Goal: Task Accomplishment & Management: Use online tool/utility

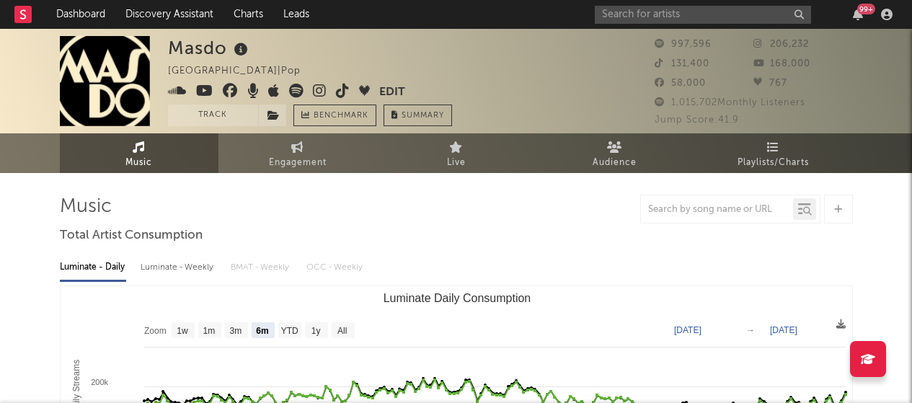
select select "6m"
click at [275, 158] on span "Engagement" at bounding box center [298, 162] width 58 height 17
select select "1w"
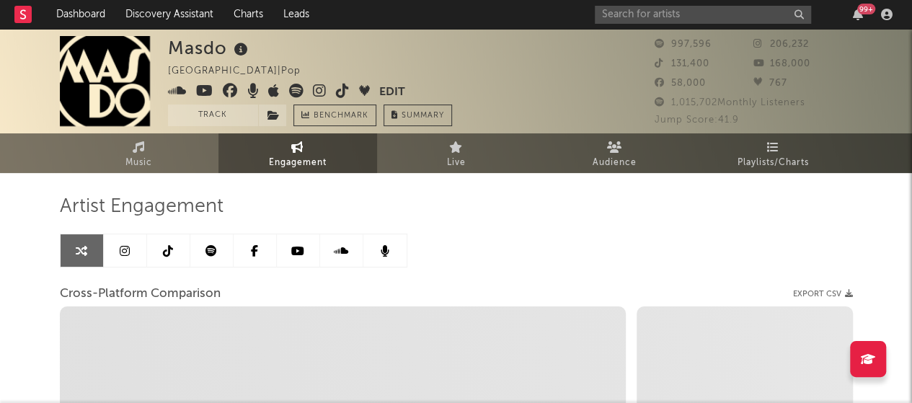
click at [132, 248] on link at bounding box center [125, 250] width 43 height 32
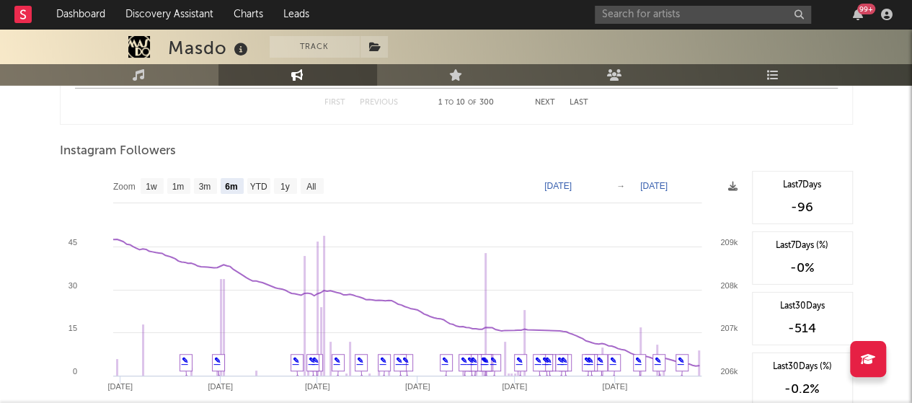
scroll to position [2182, 0]
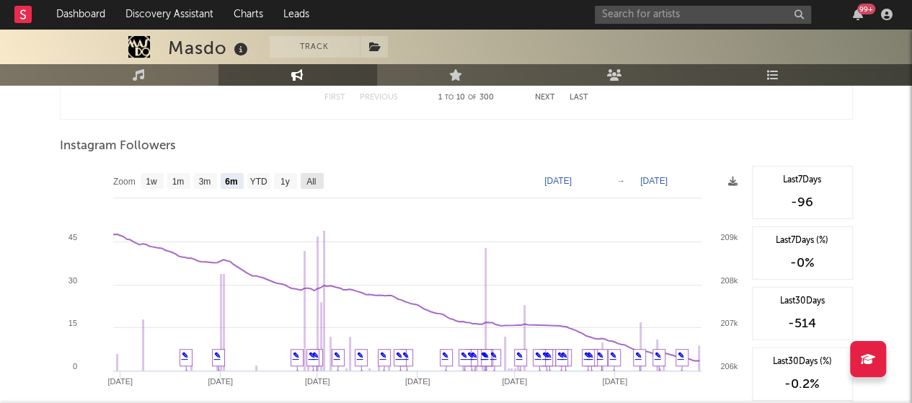
drag, startPoint x: 307, startPoint y: 184, endPoint x: 688, endPoint y: 162, distance: 382.0
click at [307, 184] on text "All" at bounding box center [310, 182] width 9 height 10
select select "All"
type input "[DATE]"
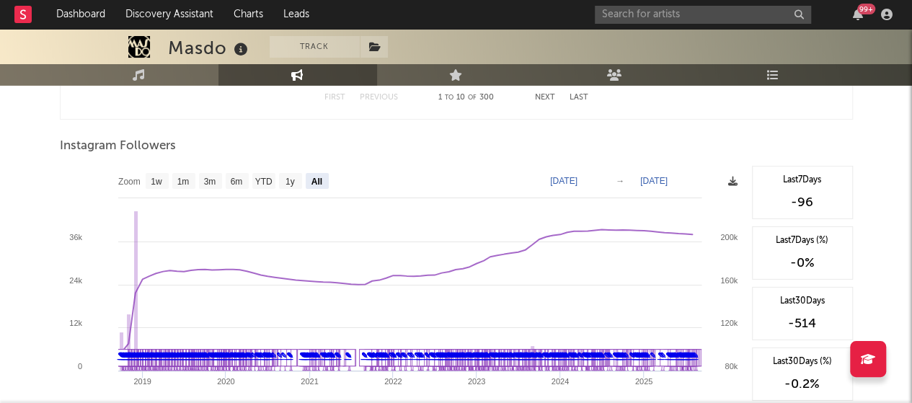
click at [731, 182] on icon at bounding box center [732, 181] width 9 height 9
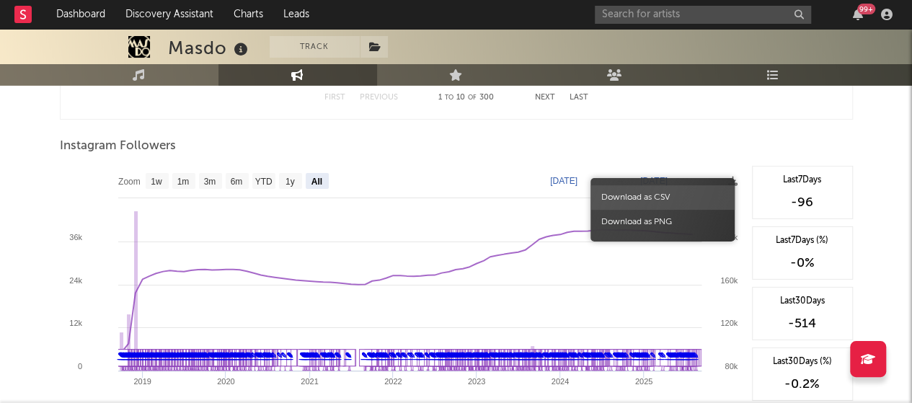
click at [679, 200] on span "Download as CSV" at bounding box center [662, 197] width 144 height 25
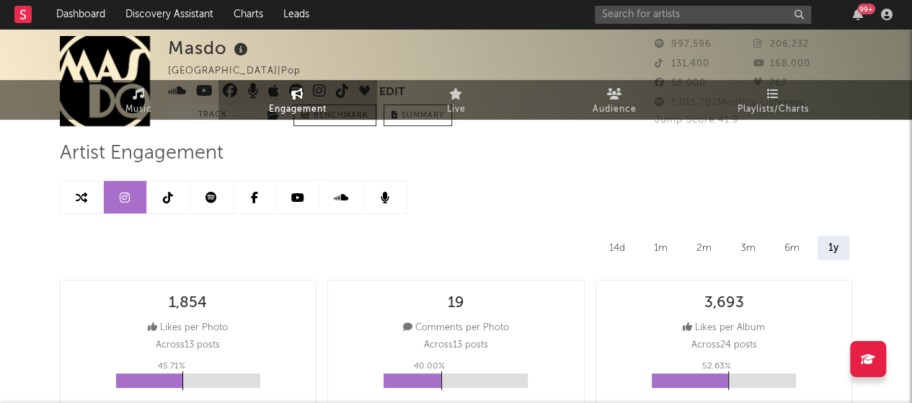
scroll to position [0, 0]
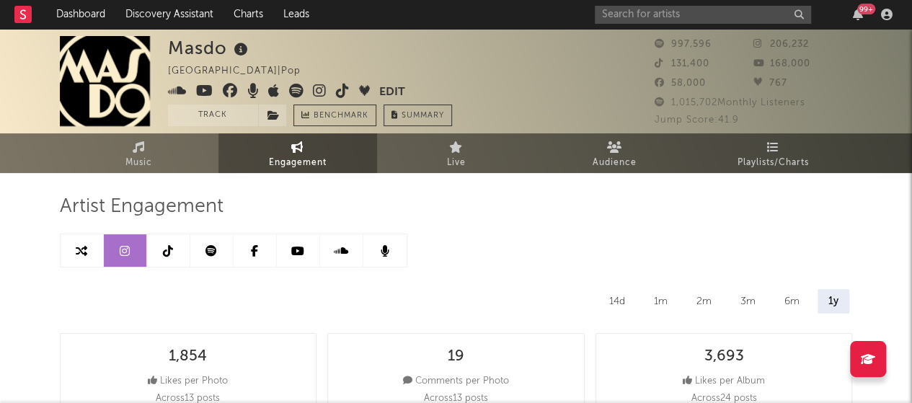
click at [160, 255] on link at bounding box center [168, 250] width 43 height 32
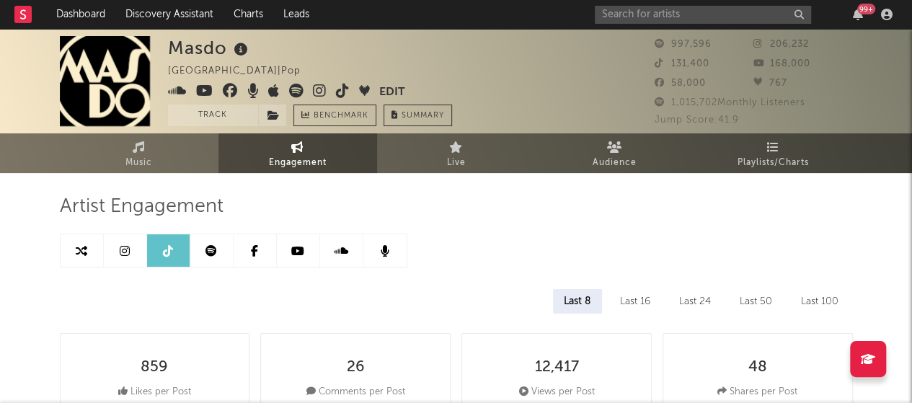
select select "6m"
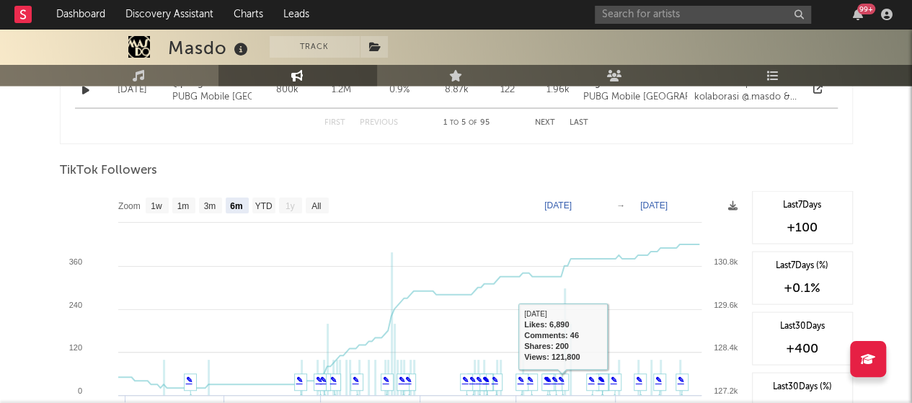
scroll to position [1321, 0]
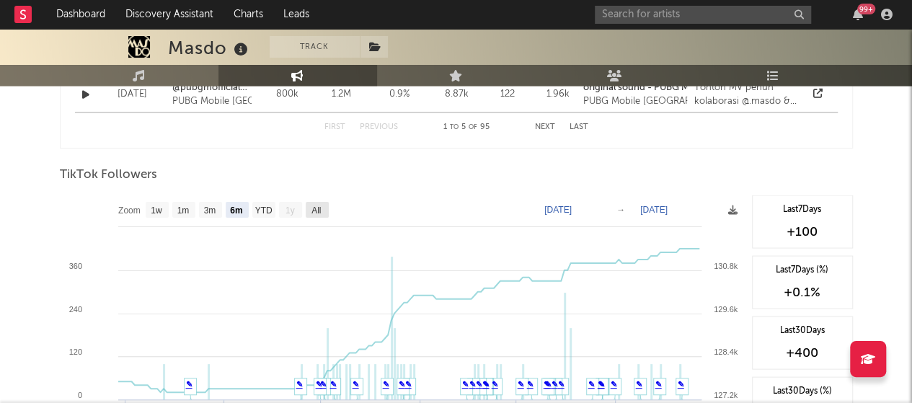
click at [324, 211] on rect at bounding box center [317, 210] width 23 height 16
select select "All"
type input "[DATE]"
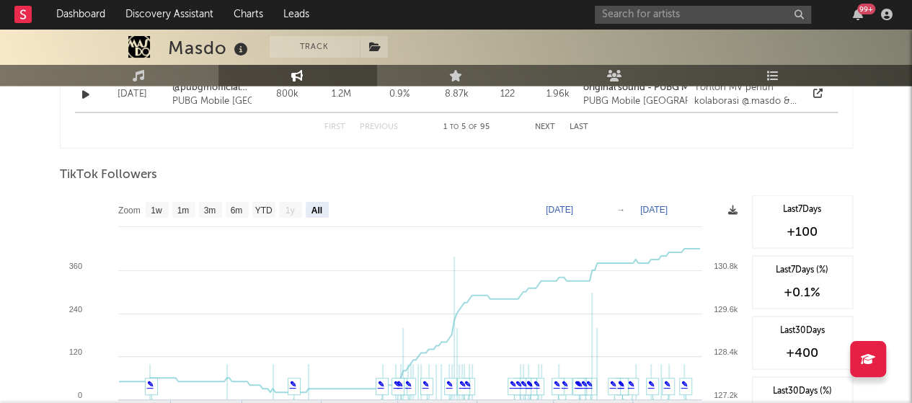
click at [734, 211] on icon at bounding box center [732, 209] width 9 height 9
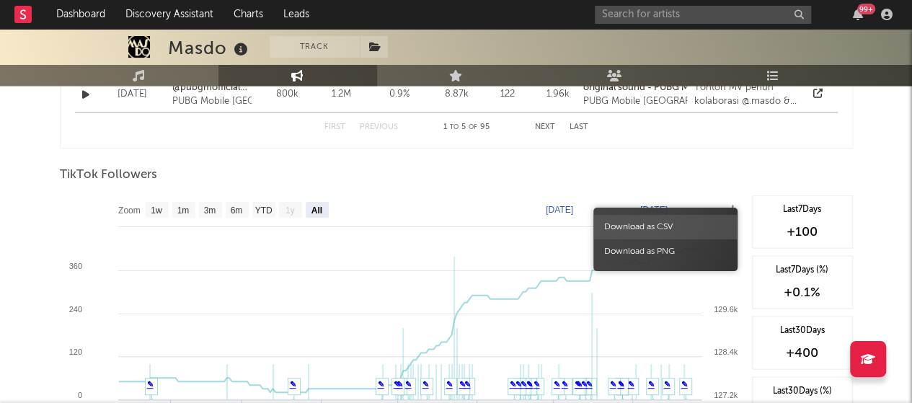
click at [680, 224] on span "Download as CSV" at bounding box center [665, 227] width 144 height 25
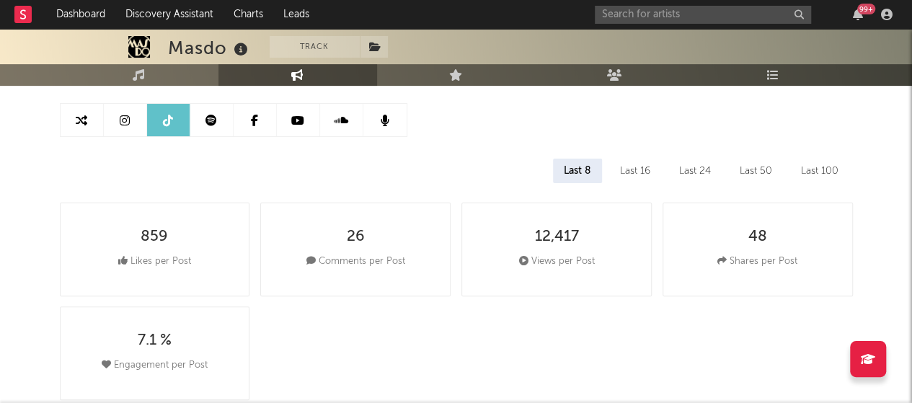
scroll to position [84, 0]
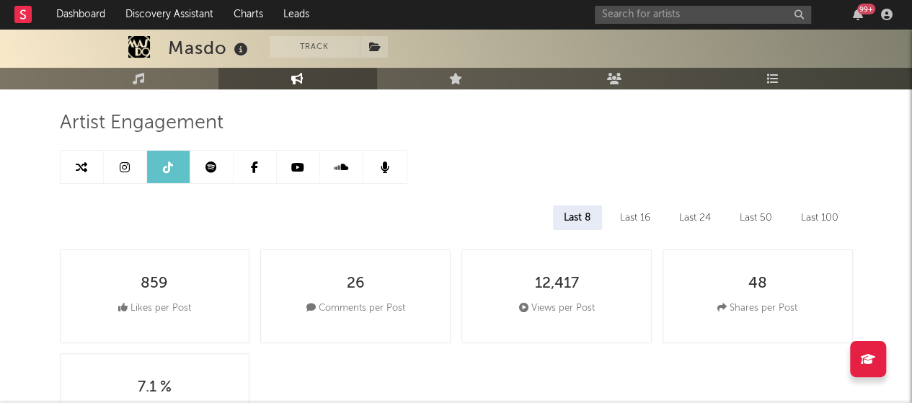
click at [220, 169] on link at bounding box center [211, 167] width 43 height 32
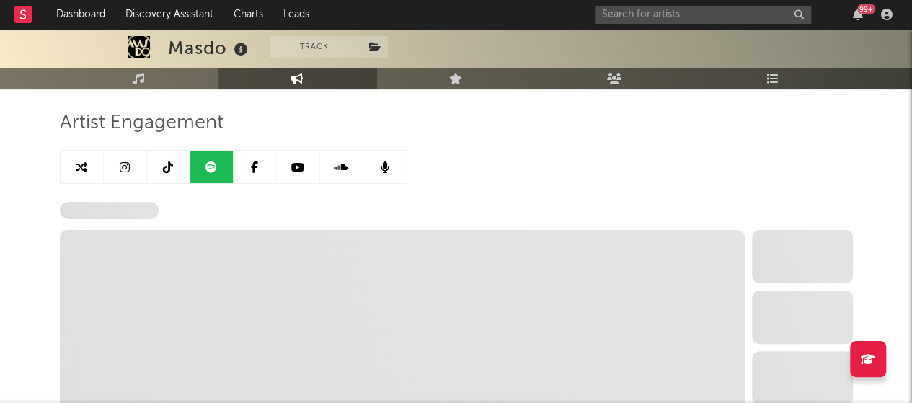
select select "6m"
select select "1w"
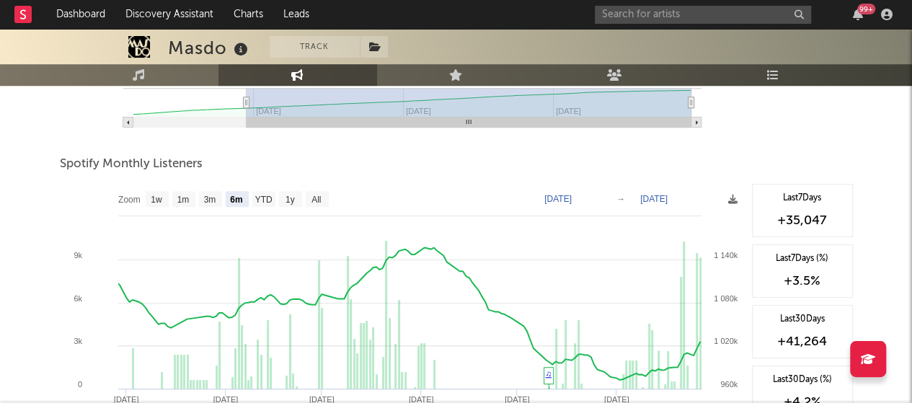
scroll to position [529, 0]
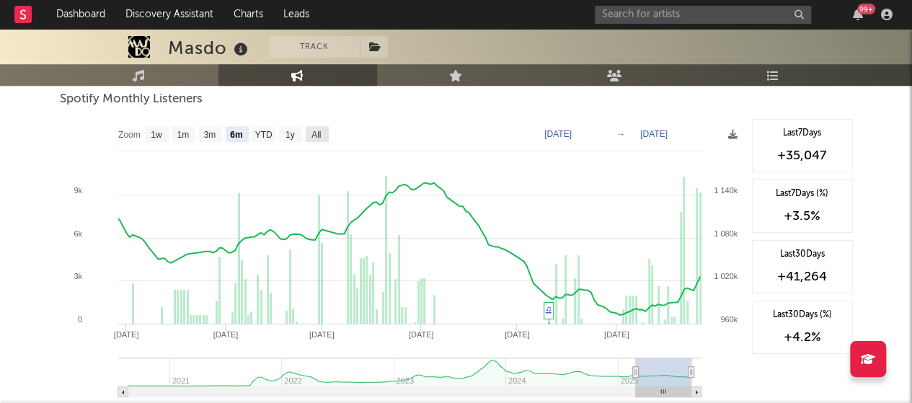
click at [321, 132] on text "All" at bounding box center [315, 135] width 9 height 10
select select "All"
type input "[DATE]"
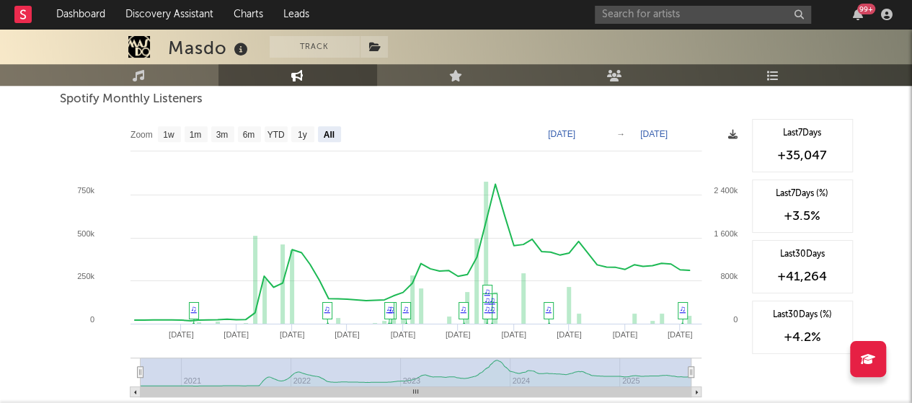
click at [735, 137] on icon at bounding box center [732, 134] width 9 height 9
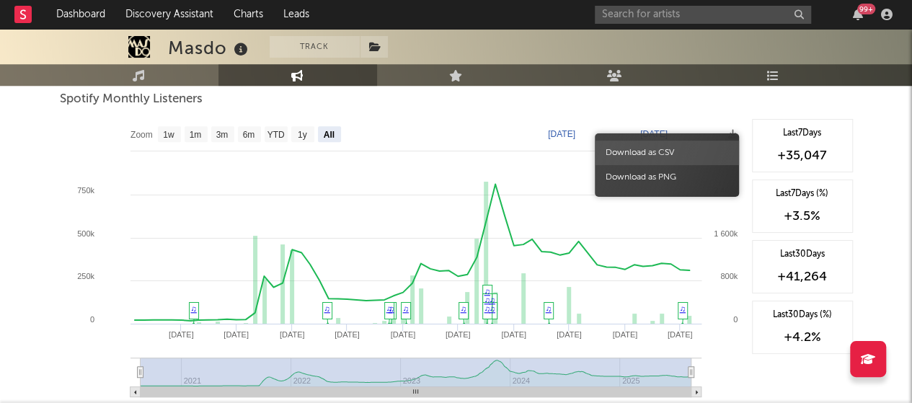
click at [670, 144] on span "Download as CSV" at bounding box center [667, 153] width 144 height 25
click at [662, 152] on span "Download as CSV" at bounding box center [667, 153] width 144 height 25
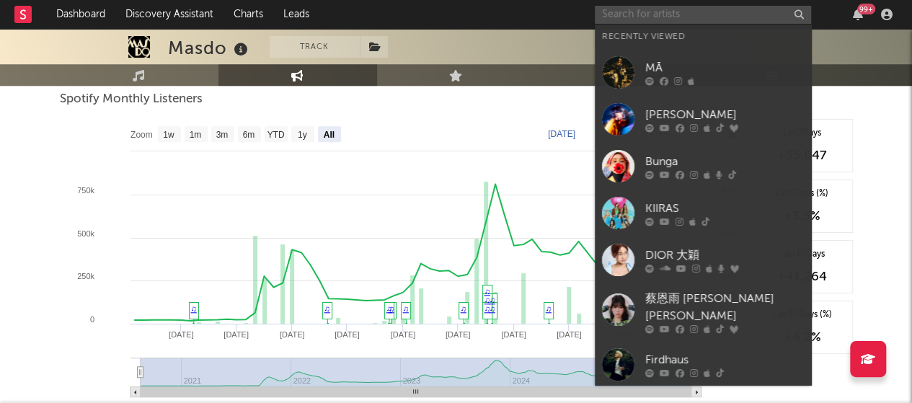
click at [642, 12] on input "text" at bounding box center [703, 15] width 216 height 18
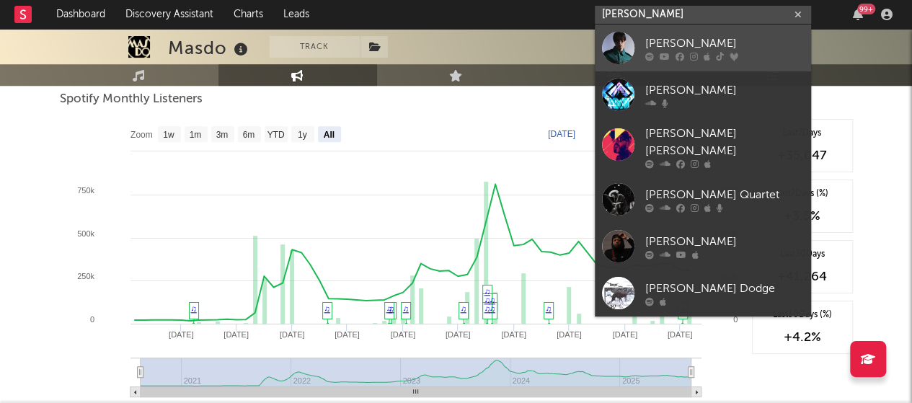
type input "[PERSON_NAME]"
click at [675, 37] on div "[PERSON_NAME]" at bounding box center [724, 43] width 159 height 17
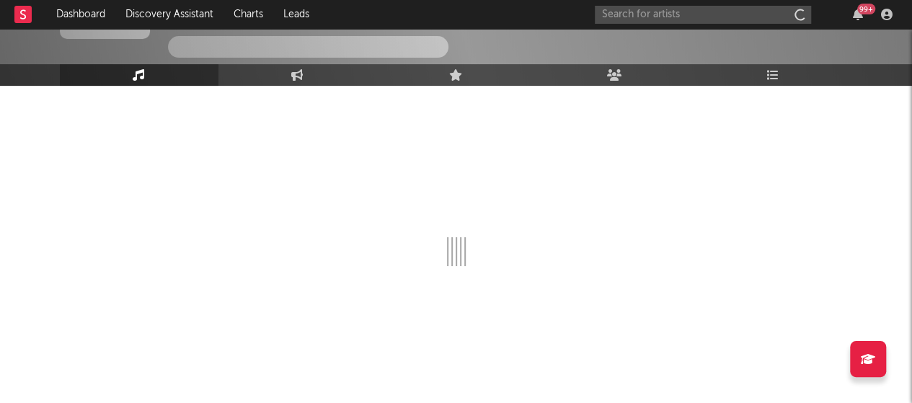
scroll to position [98, 0]
select select "6m"
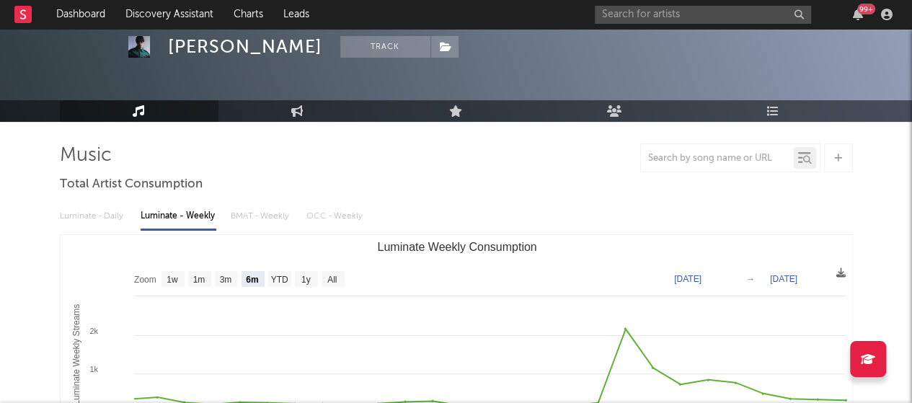
scroll to position [0, 0]
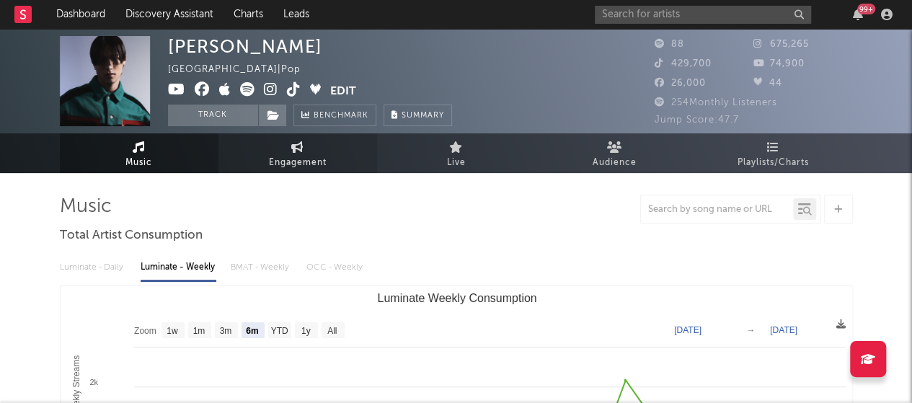
click at [301, 147] on icon at bounding box center [297, 147] width 12 height 12
select select "1w"
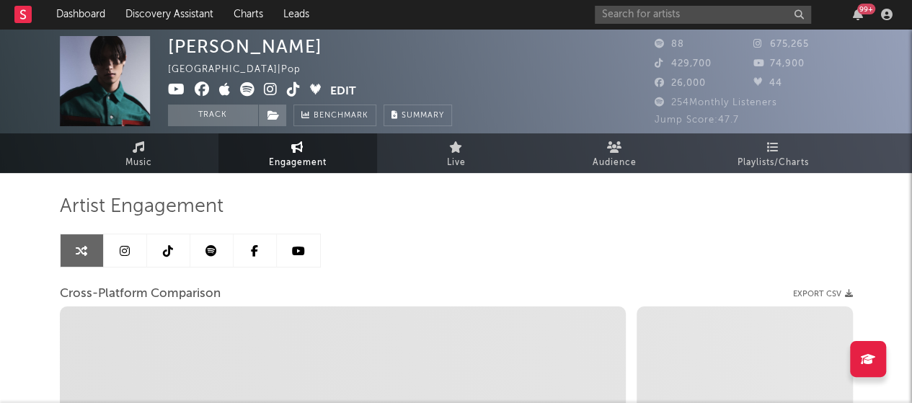
click at [125, 246] on icon at bounding box center [125, 251] width 10 height 12
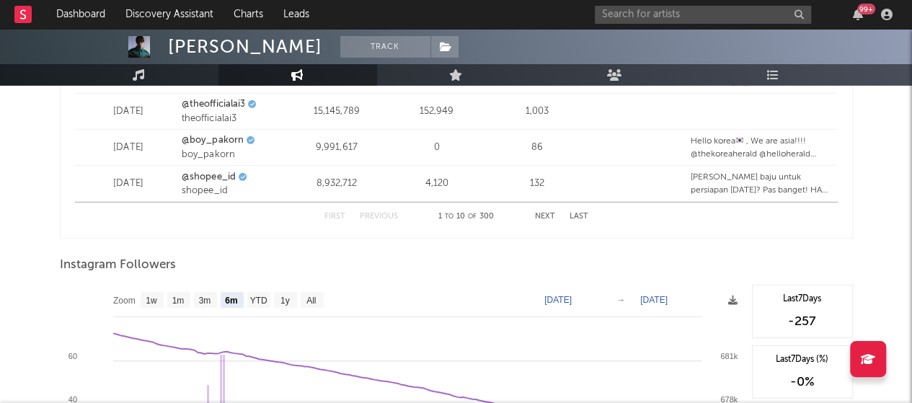
scroll to position [2065, 0]
click at [301, 300] on rect at bounding box center [312, 299] width 23 height 16
select select "All"
type input "[DATE]"
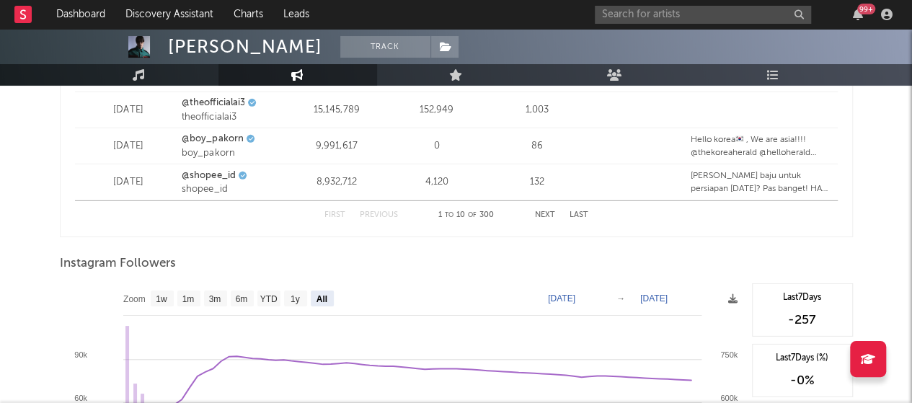
click at [735, 297] on icon at bounding box center [732, 298] width 9 height 9
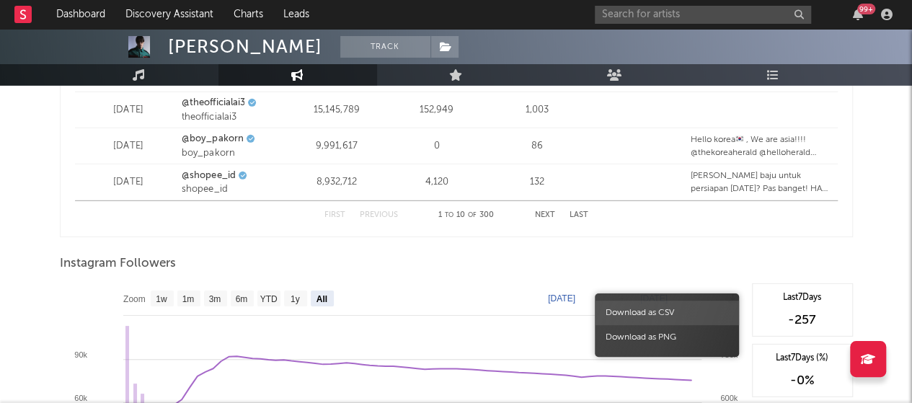
click at [694, 315] on span "Download as CSV" at bounding box center [667, 313] width 144 height 25
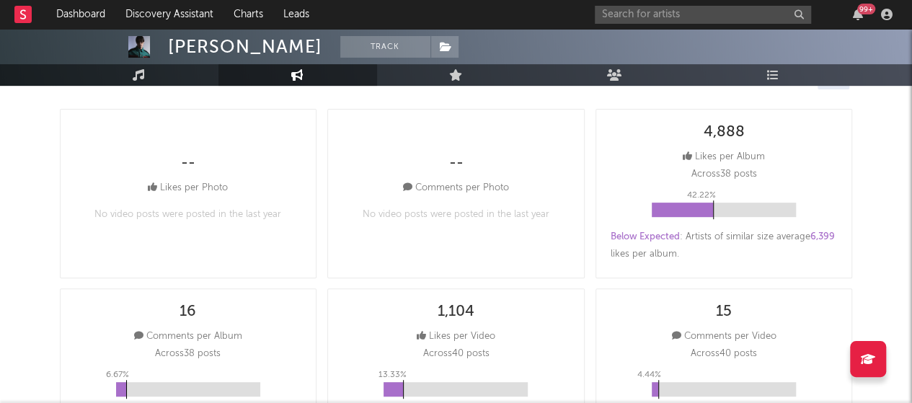
scroll to position [0, 0]
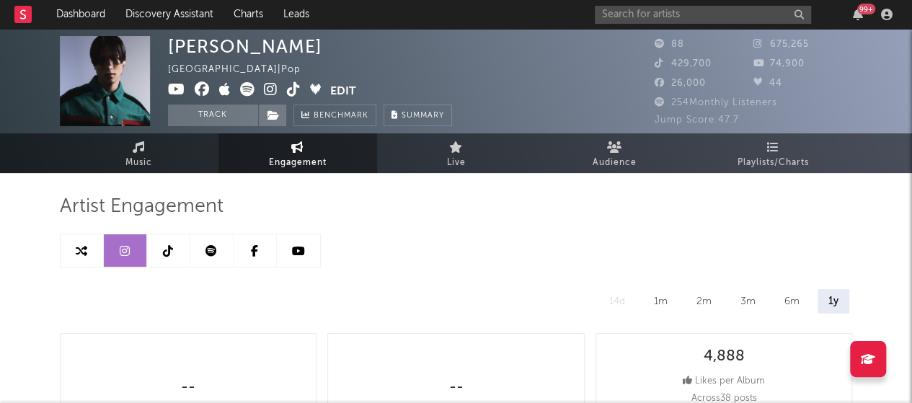
click at [178, 253] on link at bounding box center [168, 250] width 43 height 32
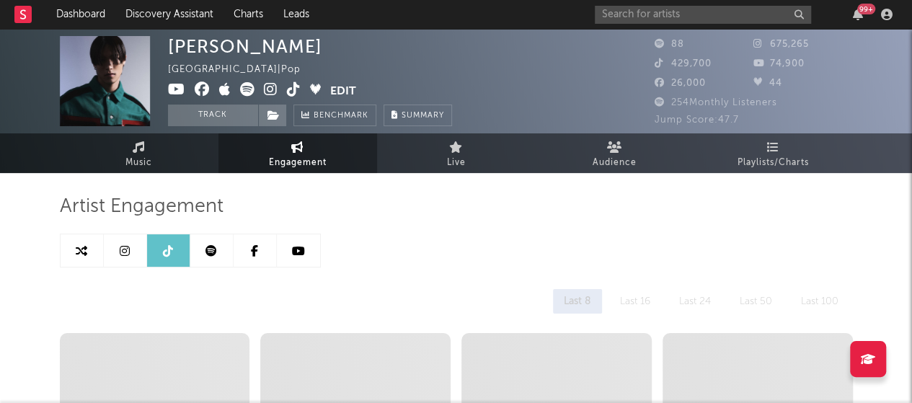
select select "6m"
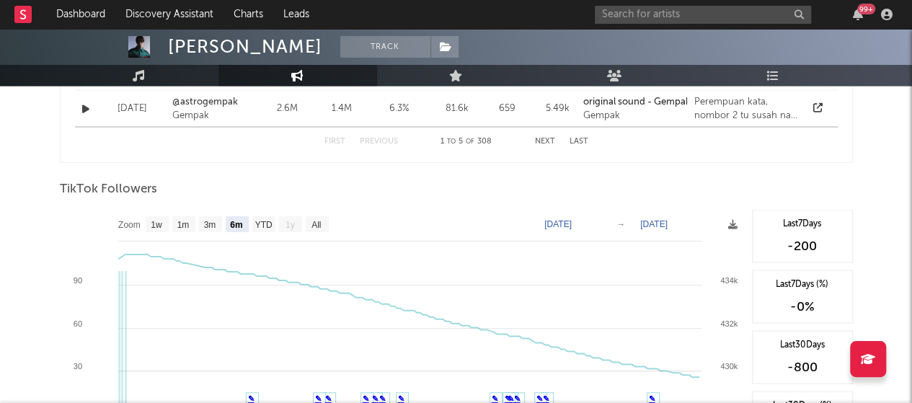
scroll to position [1307, 0]
click at [320, 221] on text "All" at bounding box center [315, 224] width 9 height 10
select select "All"
type input "[DATE]"
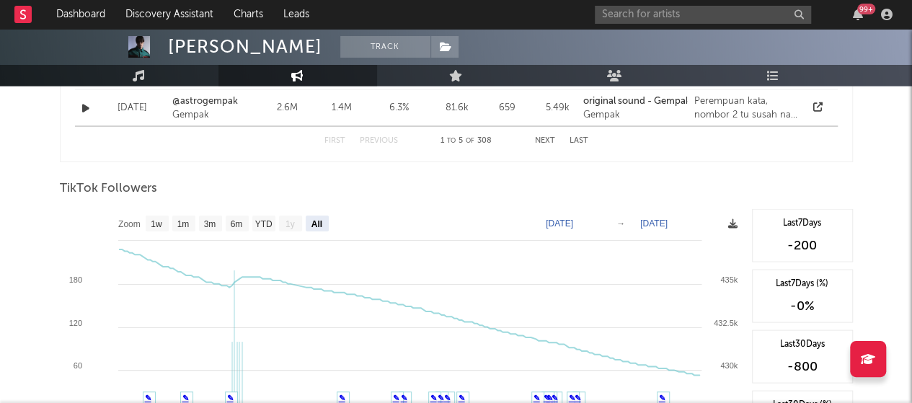
click at [733, 223] on icon at bounding box center [732, 223] width 9 height 9
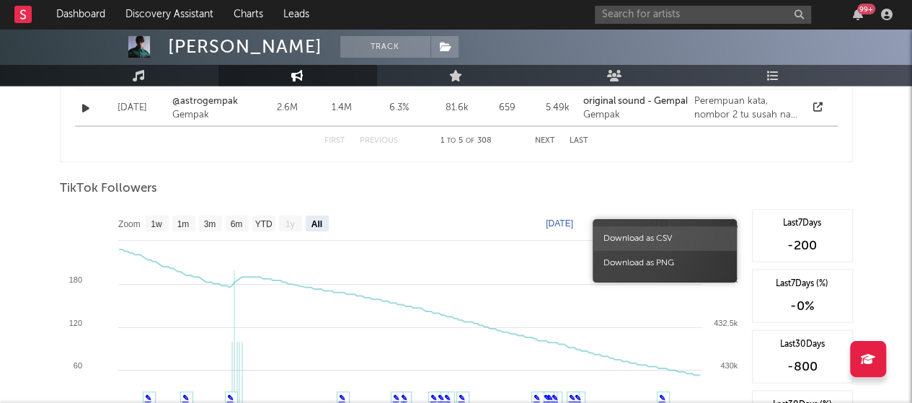
click at [679, 226] on span "Download as CSV" at bounding box center [665, 238] width 144 height 25
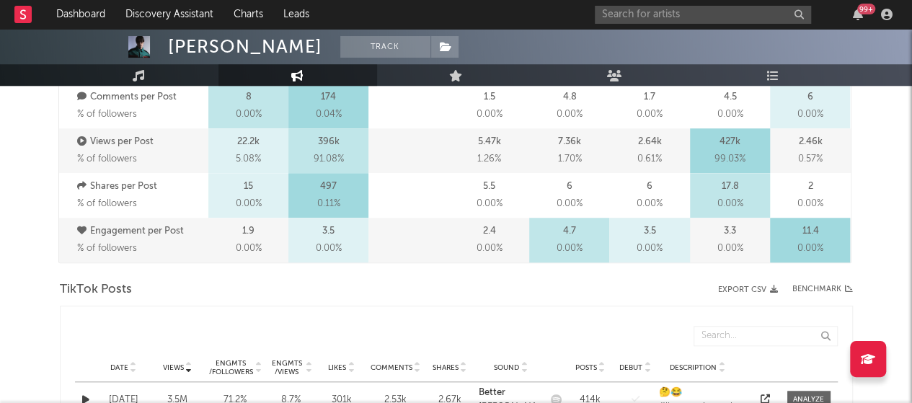
scroll to position [0, 0]
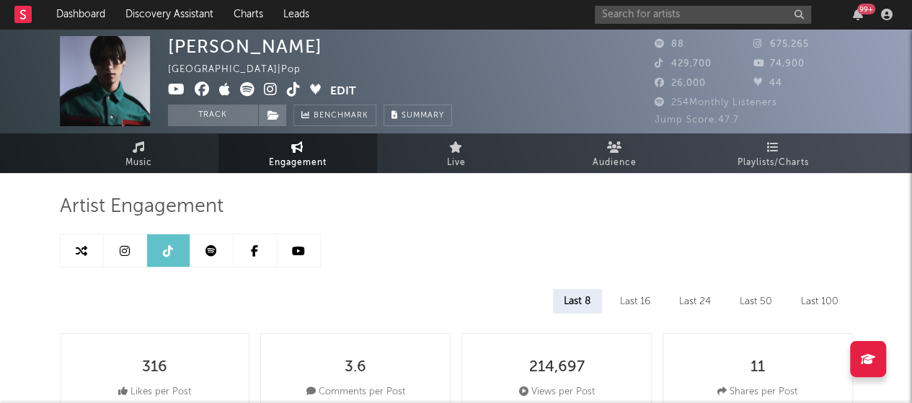
click at [211, 260] on link at bounding box center [211, 250] width 43 height 32
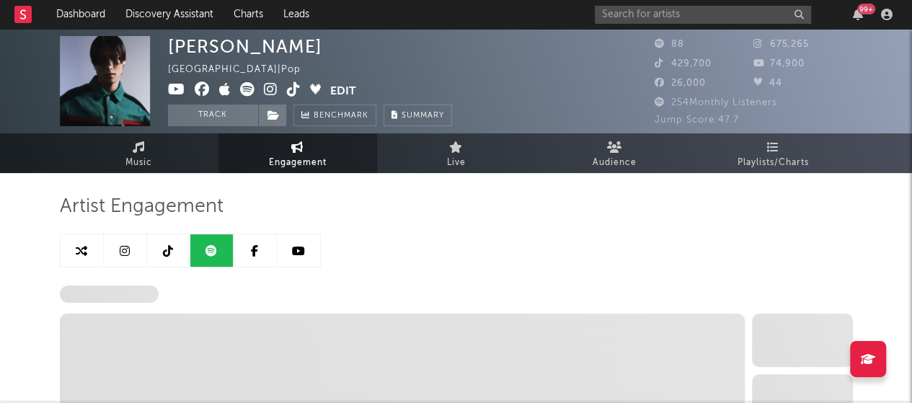
select select "6m"
select select "1w"
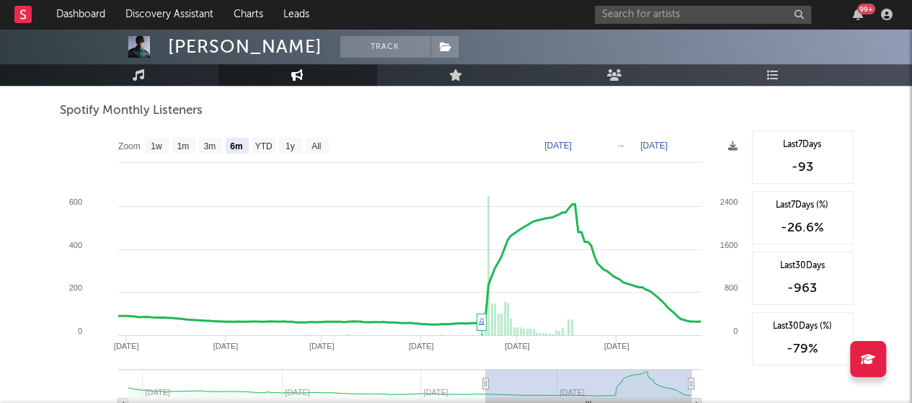
scroll to position [523, 0]
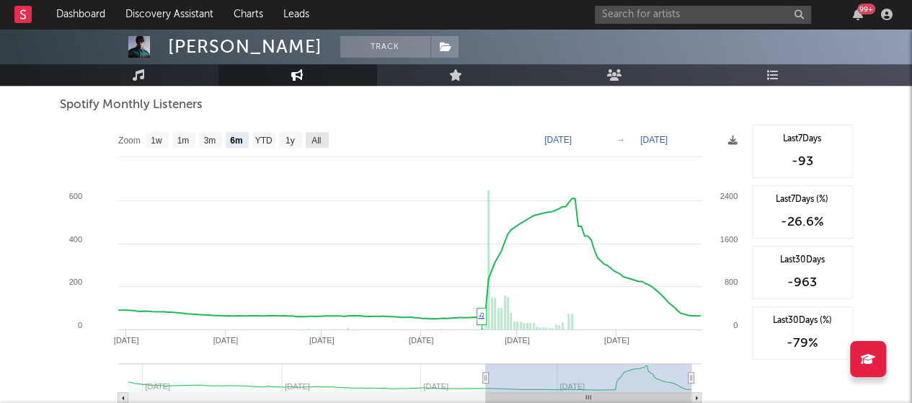
click at [311, 136] on text "All" at bounding box center [315, 141] width 9 height 10
select select "All"
type input "[DATE]"
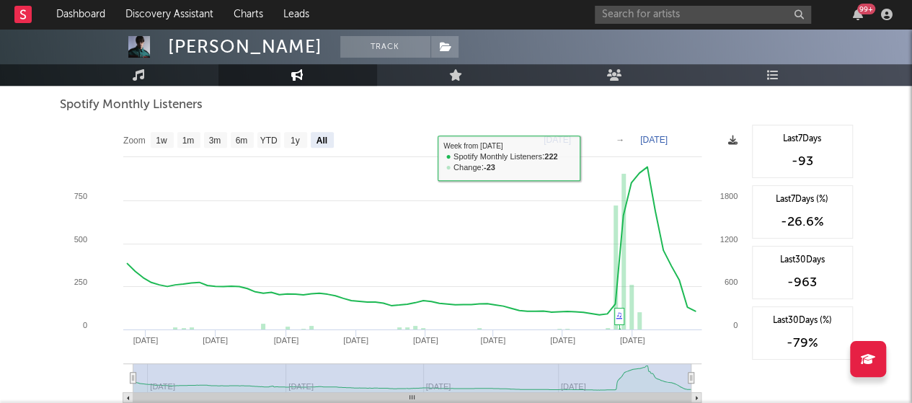
click at [730, 142] on icon at bounding box center [732, 140] width 9 height 9
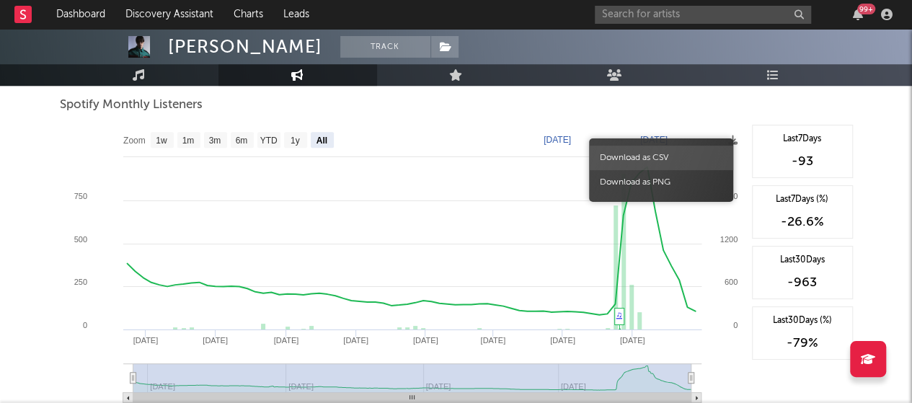
click at [676, 161] on span "Download as CSV" at bounding box center [661, 158] width 144 height 25
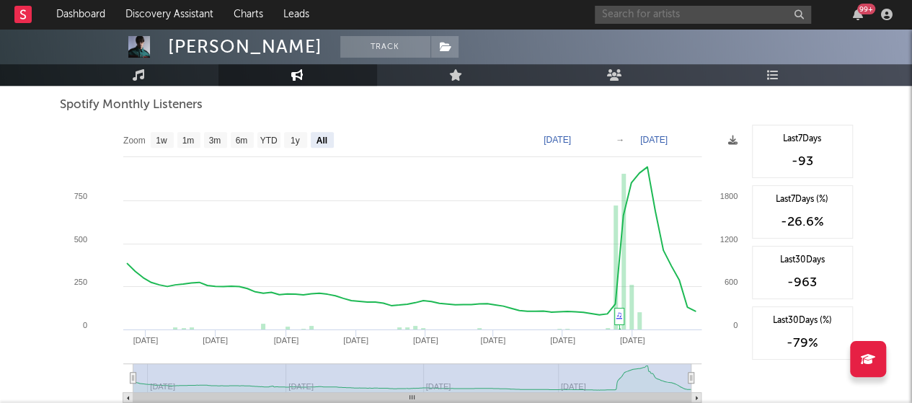
click at [613, 9] on input "text" at bounding box center [703, 15] width 216 height 18
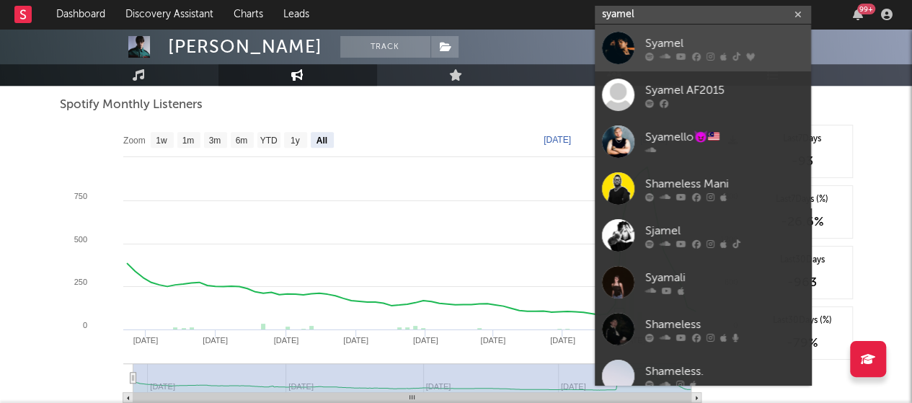
type input "syamel"
click at [668, 42] on div "Syamel" at bounding box center [724, 43] width 159 height 17
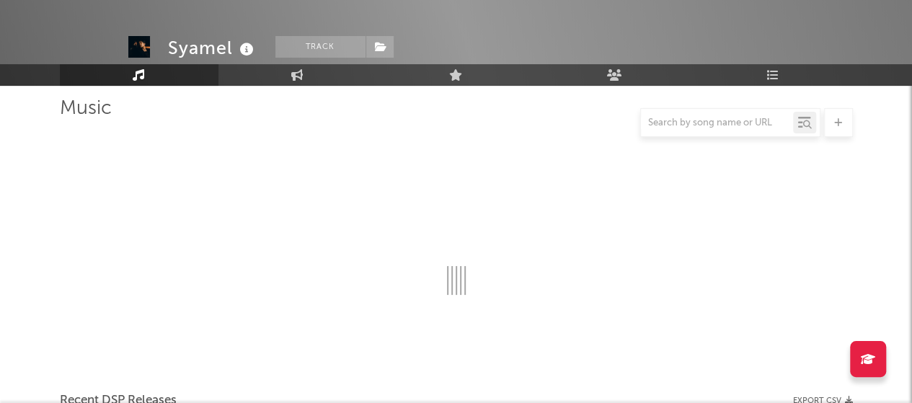
select select "6m"
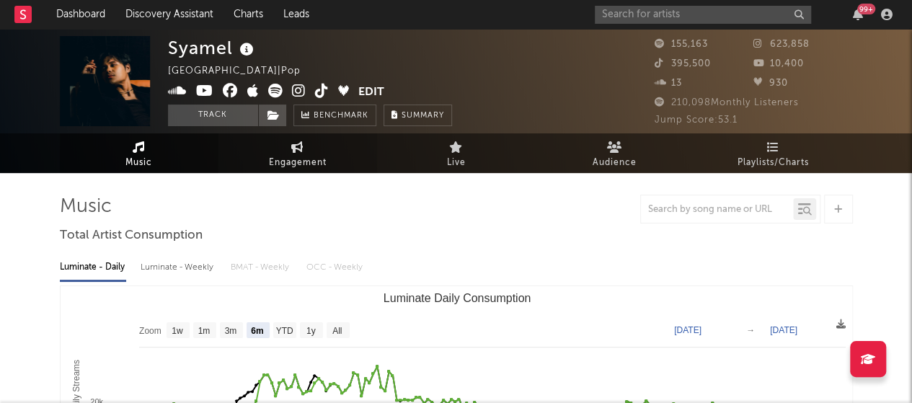
click at [284, 156] on span "Engagement" at bounding box center [298, 162] width 58 height 17
select select "1w"
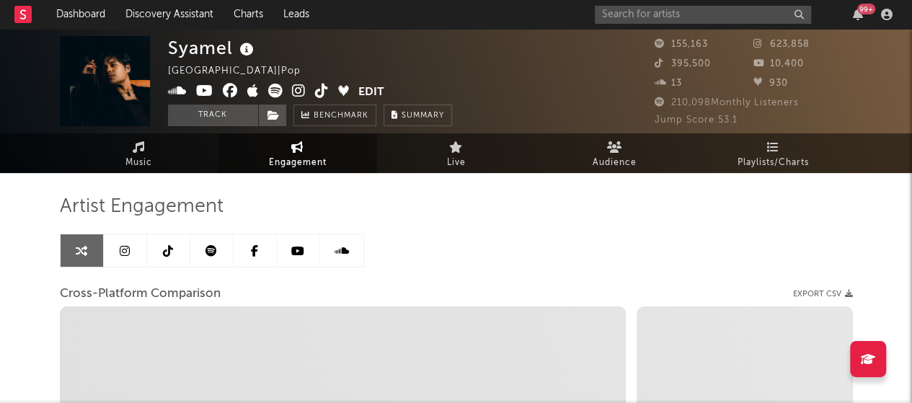
click at [120, 247] on icon at bounding box center [125, 251] width 10 height 12
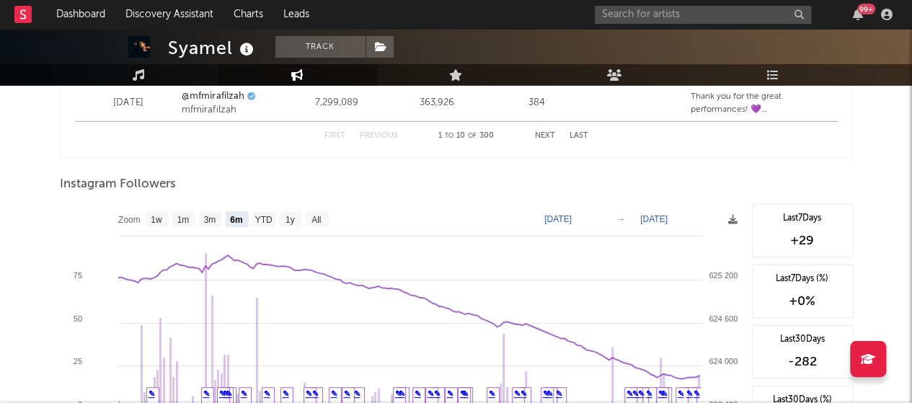
scroll to position [2145, 0]
click at [316, 217] on text "All" at bounding box center [315, 219] width 9 height 10
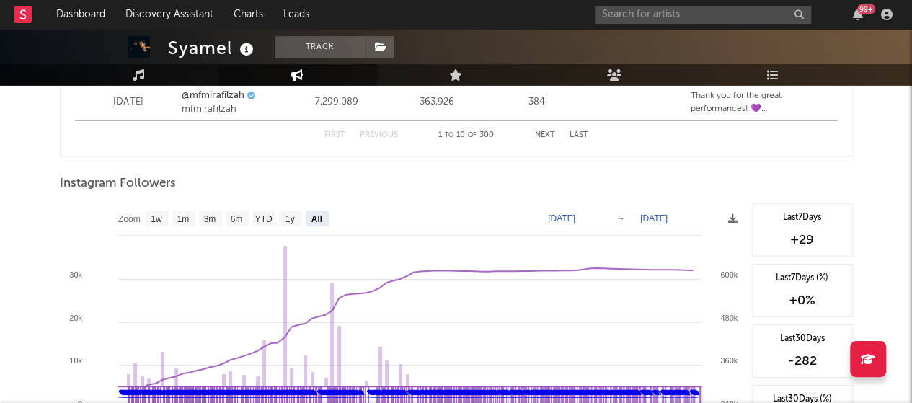
select select "All"
type input "[DATE]"
click at [732, 216] on icon at bounding box center [732, 218] width 9 height 9
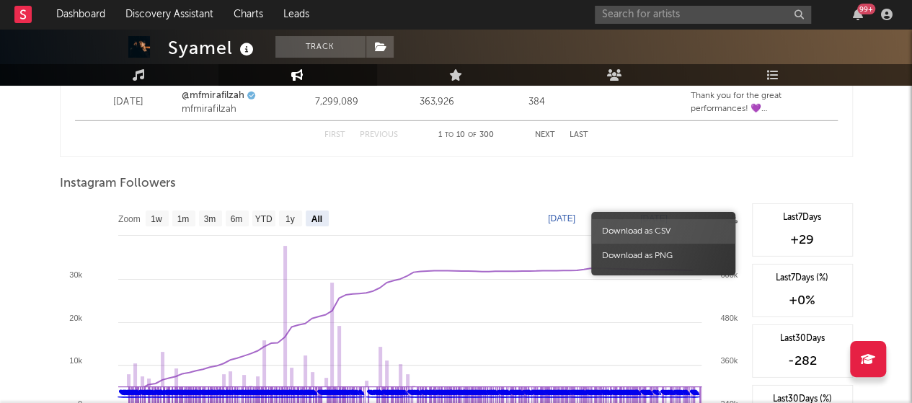
click at [670, 231] on span "Download as CSV" at bounding box center [663, 231] width 144 height 25
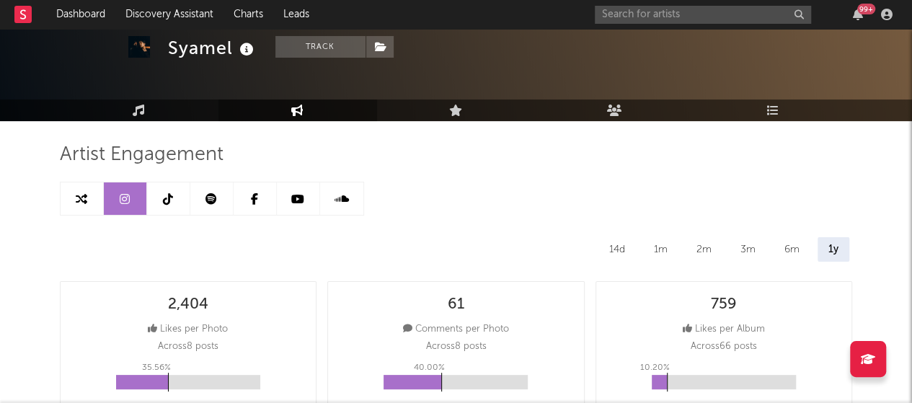
scroll to position [0, 0]
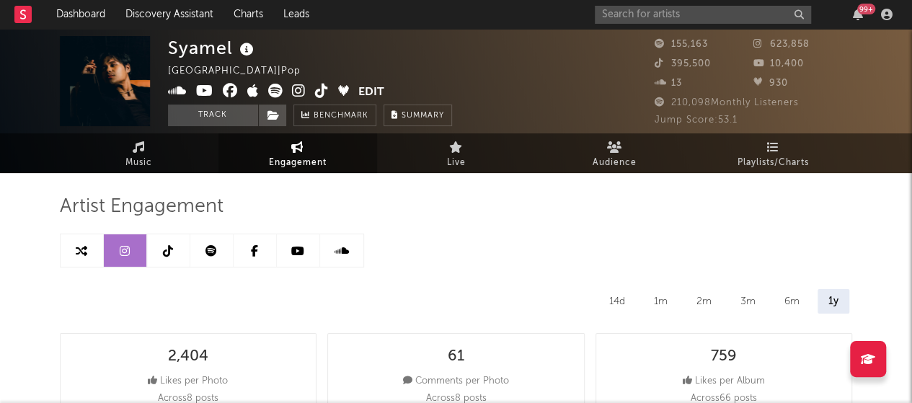
click at [169, 265] on link at bounding box center [168, 250] width 43 height 32
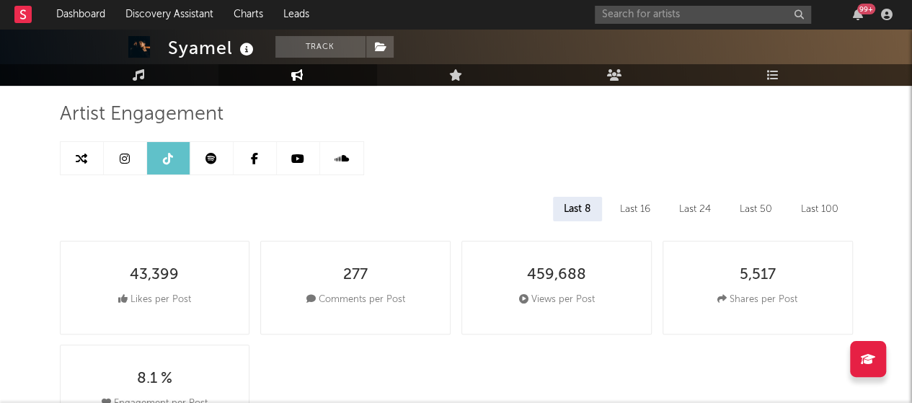
select select "6m"
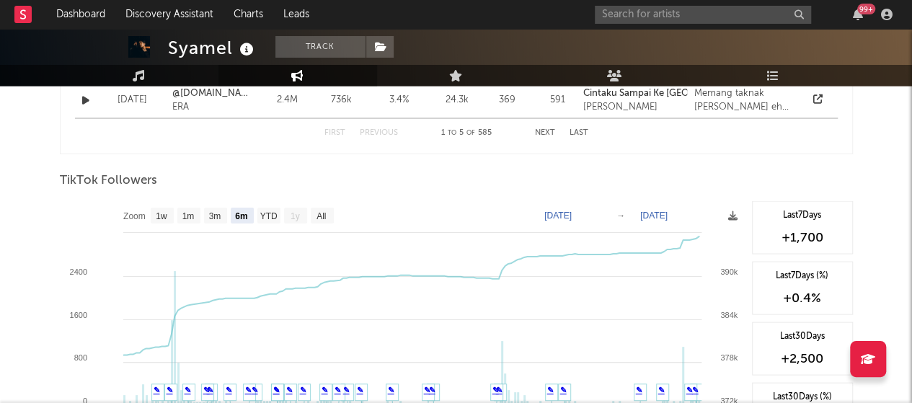
scroll to position [1316, 0]
click at [326, 214] on text "All" at bounding box center [320, 216] width 9 height 10
select select "All"
type input "[DATE]"
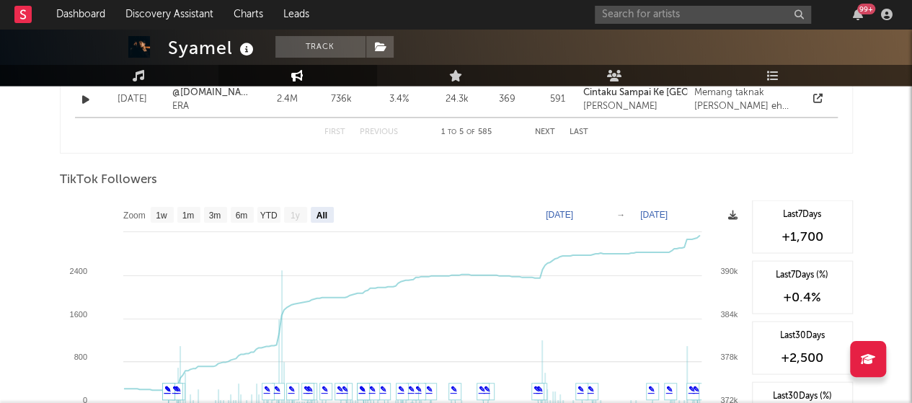
click at [734, 215] on icon at bounding box center [732, 215] width 9 height 9
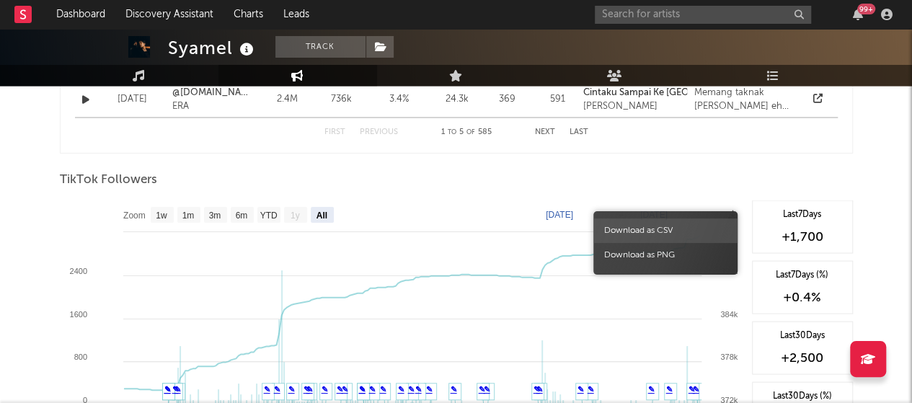
click at [695, 224] on span "Download as CSV" at bounding box center [665, 230] width 144 height 25
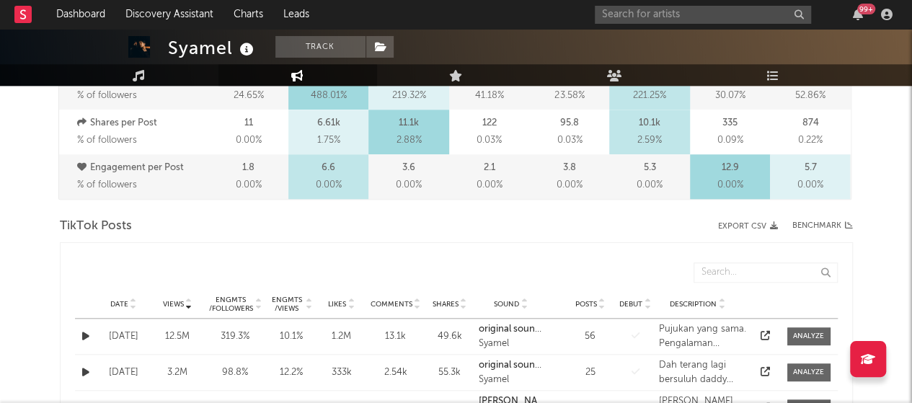
scroll to position [0, 0]
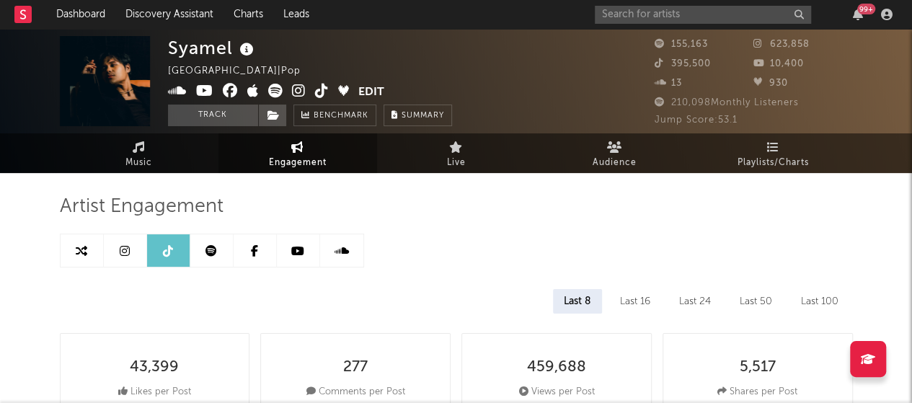
click at [216, 246] on icon at bounding box center [211, 251] width 12 height 12
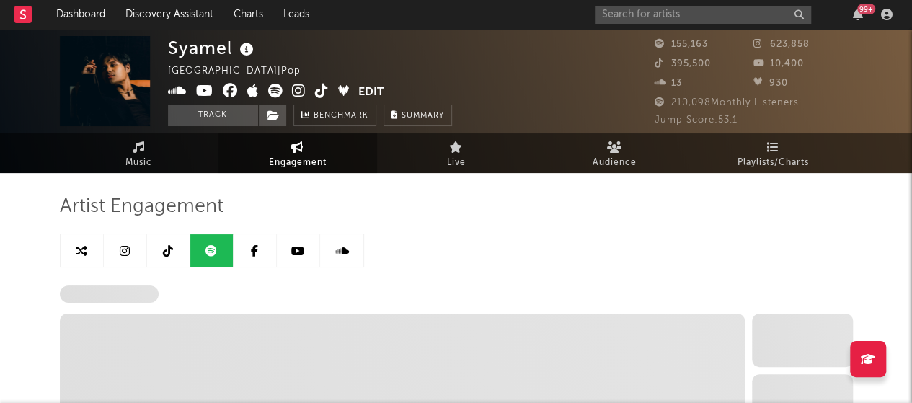
select select "6m"
select select "1w"
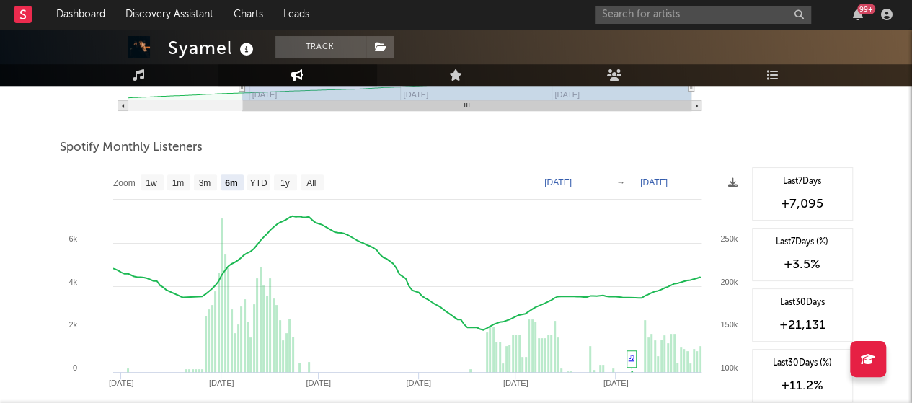
scroll to position [482, 0]
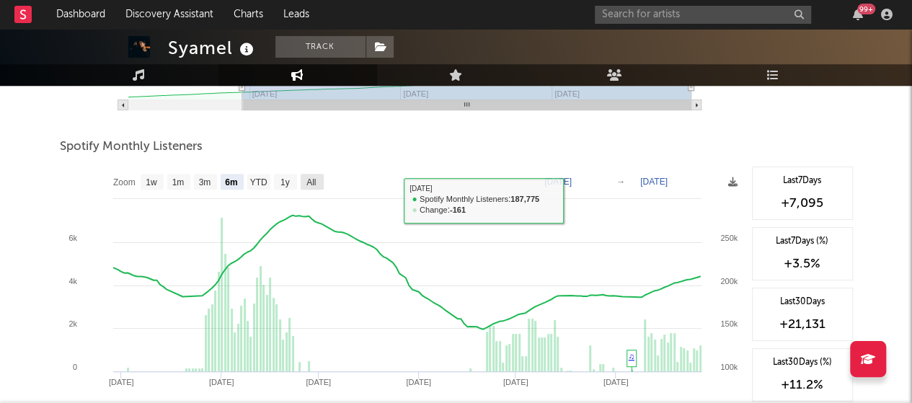
click at [309, 174] on rect at bounding box center [312, 182] width 23 height 16
select select "All"
type input "[DATE]"
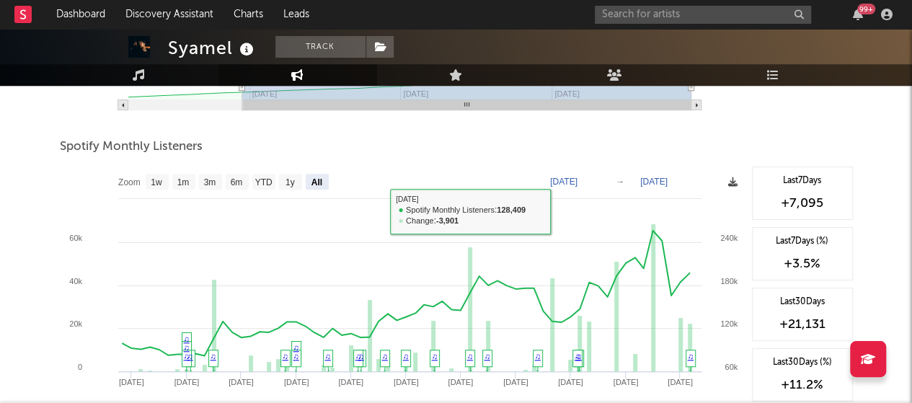
click at [732, 181] on icon at bounding box center [732, 181] width 9 height 9
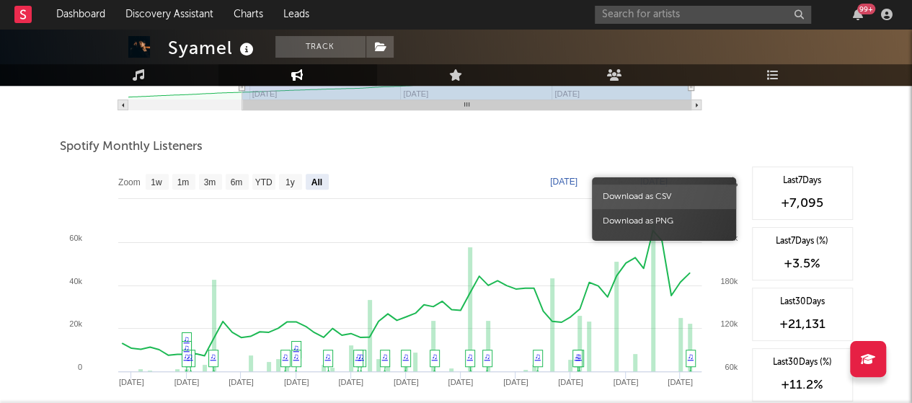
click at [694, 193] on span "Download as CSV" at bounding box center [664, 197] width 144 height 25
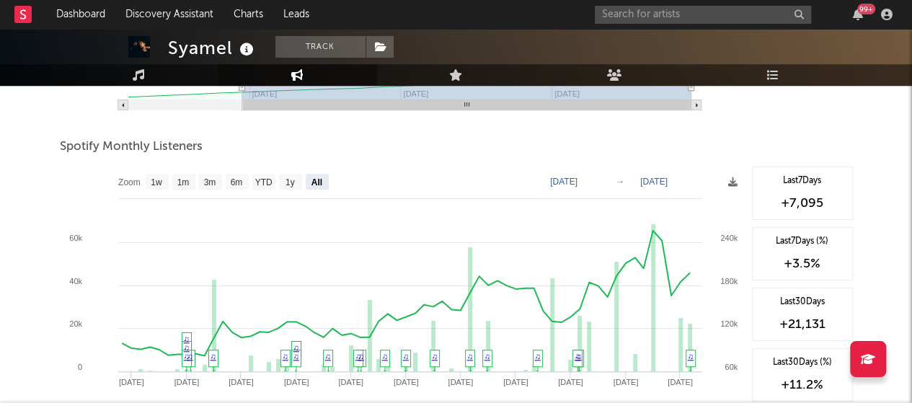
click at [666, 4] on div "99 +" at bounding box center [746, 14] width 303 height 29
click at [667, 15] on input "text" at bounding box center [703, 15] width 216 height 18
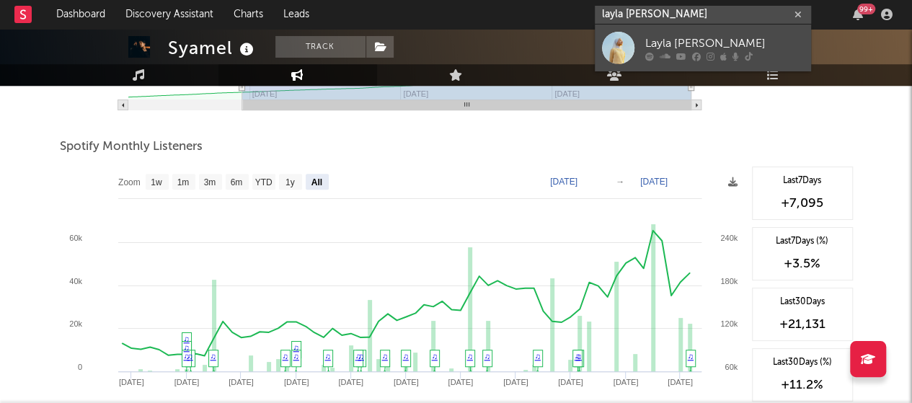
type input "layla [PERSON_NAME]"
click at [680, 41] on div "Layla [PERSON_NAME]" at bounding box center [724, 43] width 159 height 17
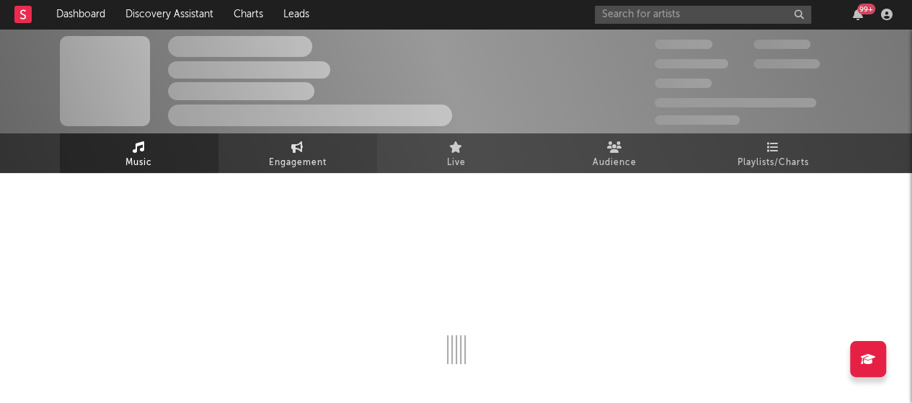
click at [278, 146] on link "Engagement" at bounding box center [297, 153] width 159 height 40
select select "1w"
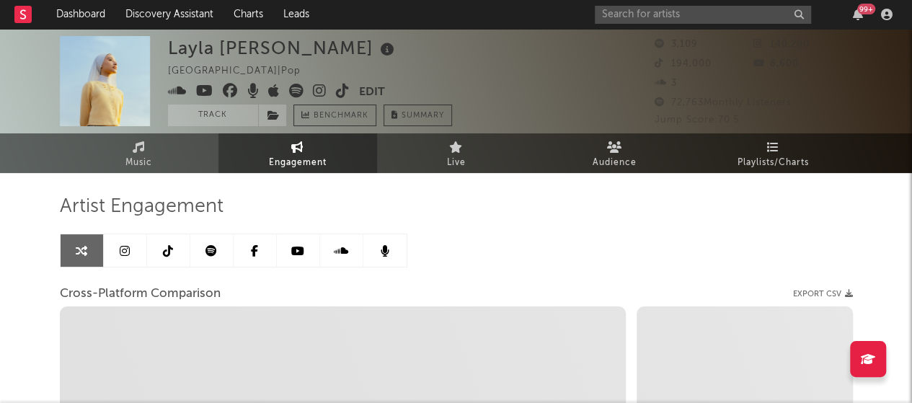
click at [144, 252] on link at bounding box center [125, 250] width 43 height 32
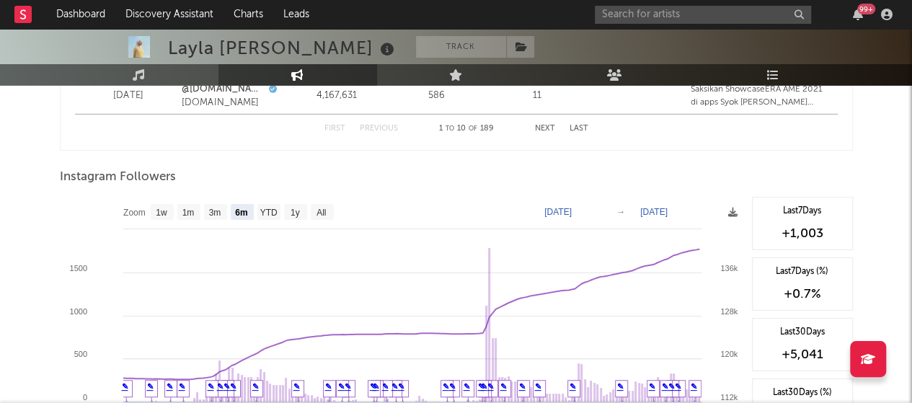
scroll to position [2152, 0]
click at [323, 210] on text "All" at bounding box center [320, 212] width 9 height 10
select select "All"
type input "[DATE]"
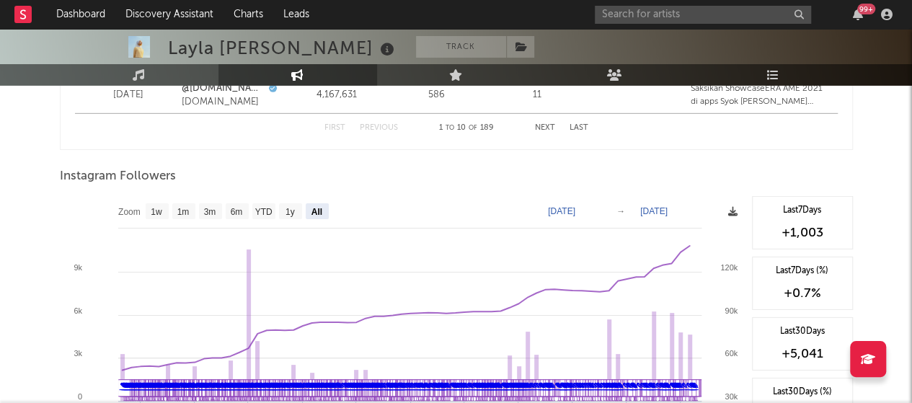
click at [730, 210] on icon at bounding box center [732, 211] width 9 height 9
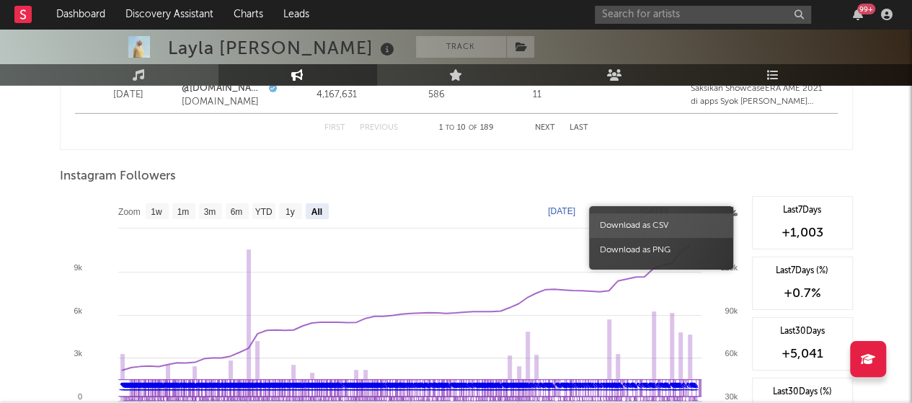
click at [673, 224] on span "Download as CSV" at bounding box center [661, 225] width 144 height 25
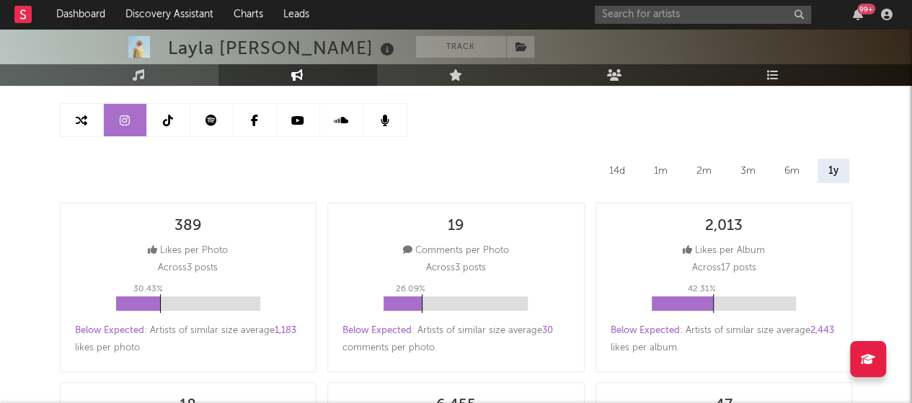
scroll to position [0, 0]
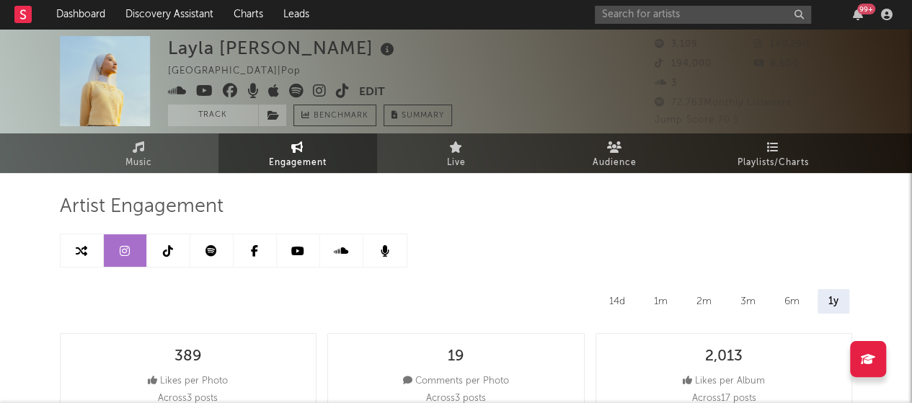
click at [162, 257] on link at bounding box center [168, 250] width 43 height 32
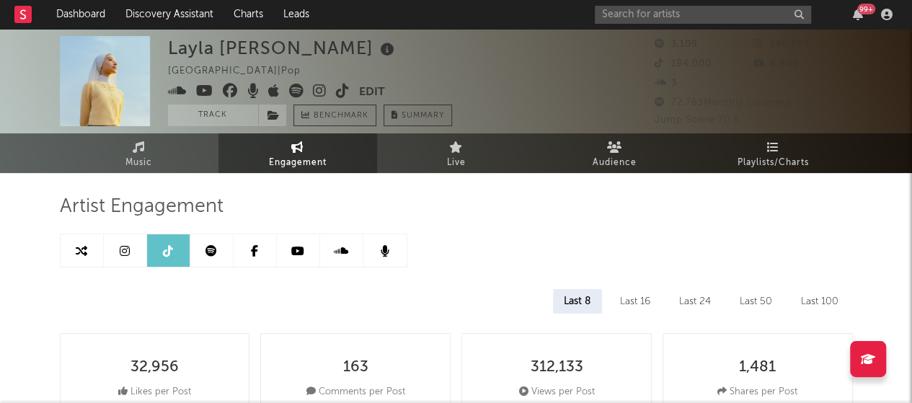
select select "6m"
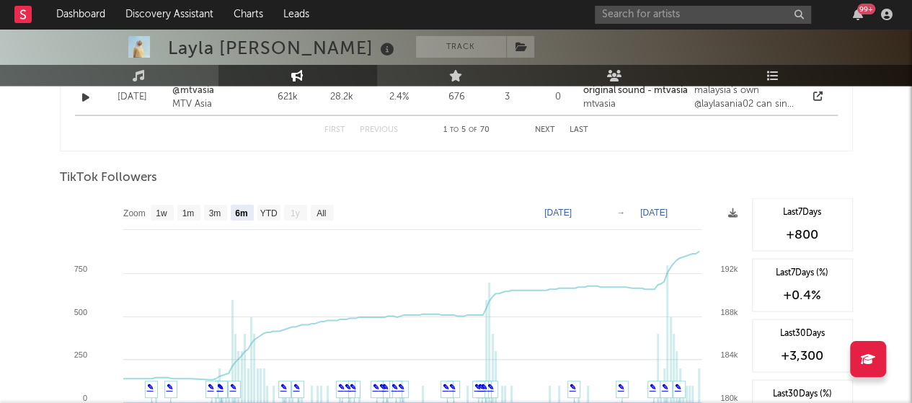
scroll to position [1364, 0]
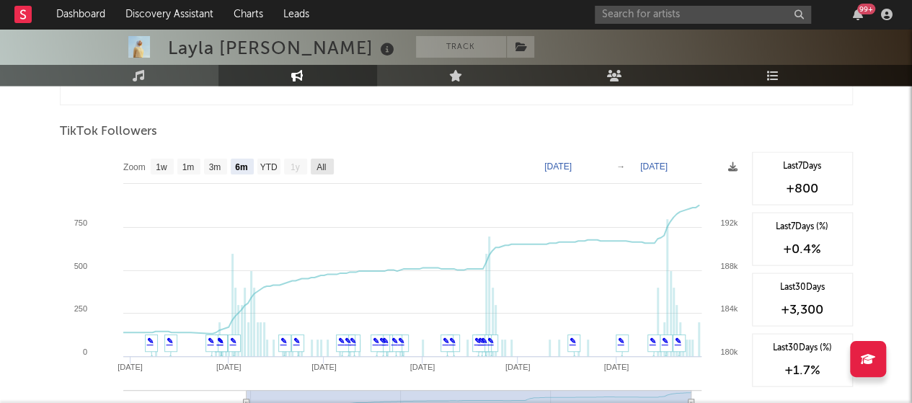
click at [318, 169] on text "All" at bounding box center [320, 167] width 9 height 10
select select "All"
type input "[DATE]"
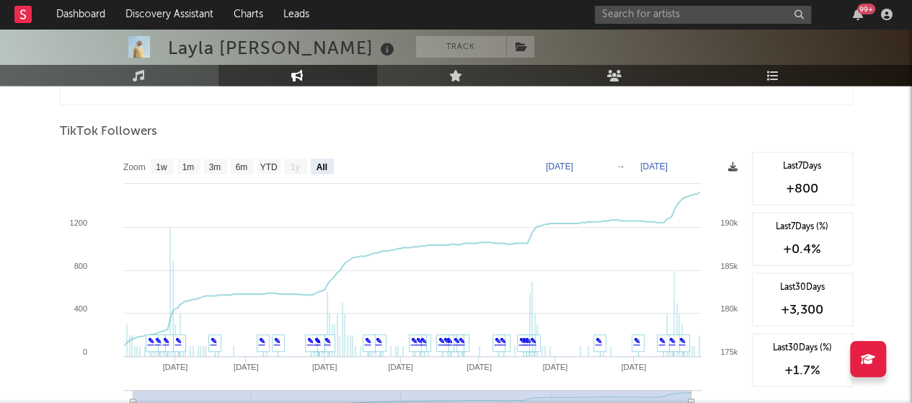
click at [732, 169] on icon at bounding box center [732, 166] width 9 height 9
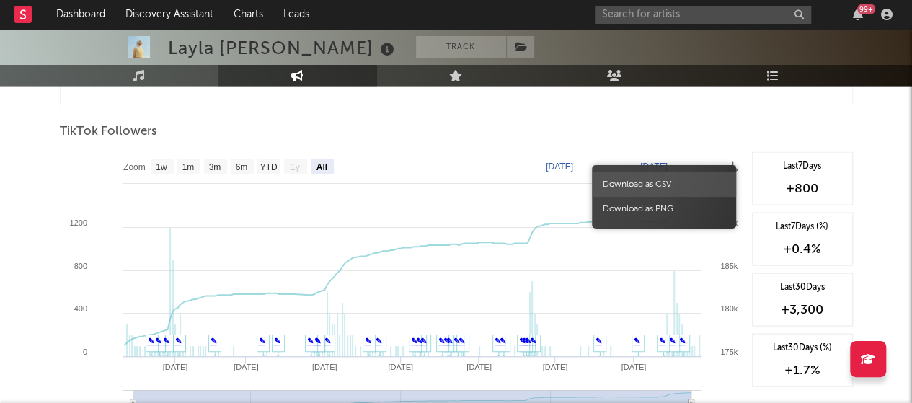
click at [699, 182] on span "Download as CSV" at bounding box center [664, 184] width 144 height 25
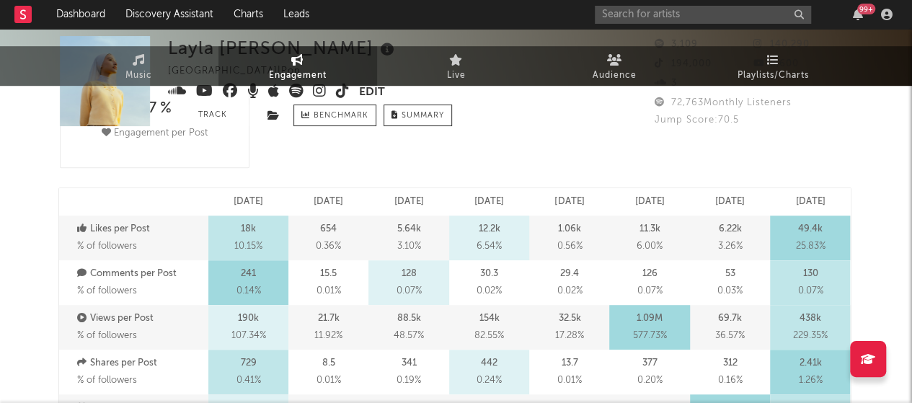
scroll to position [0, 0]
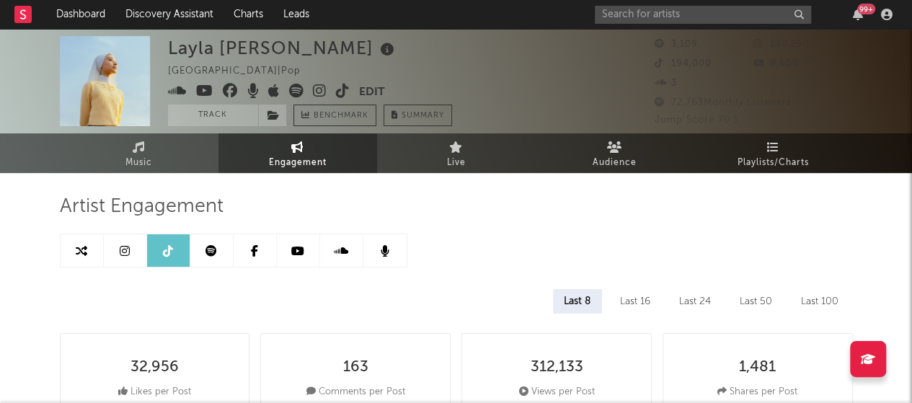
click at [212, 243] on link at bounding box center [211, 250] width 43 height 32
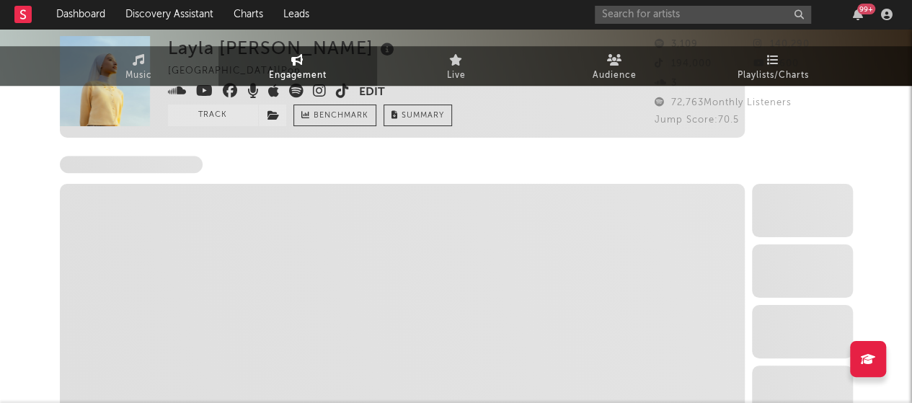
select select "6m"
select select "1w"
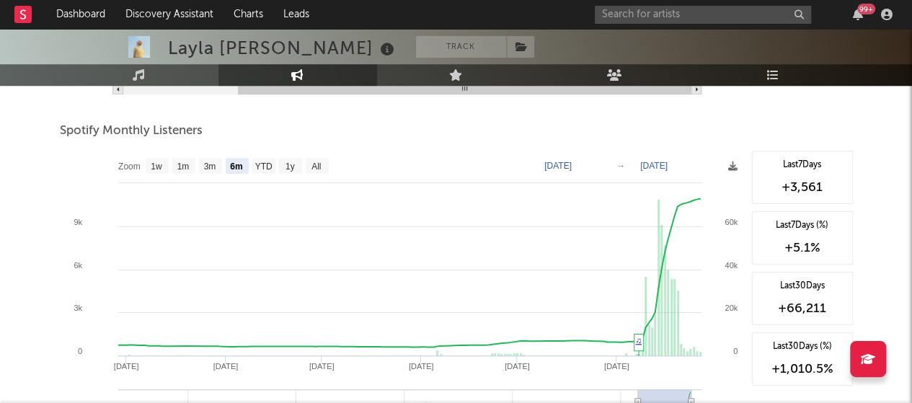
scroll to position [497, 0]
click at [317, 163] on text "All" at bounding box center [315, 167] width 9 height 10
select select "All"
type input "[DATE]"
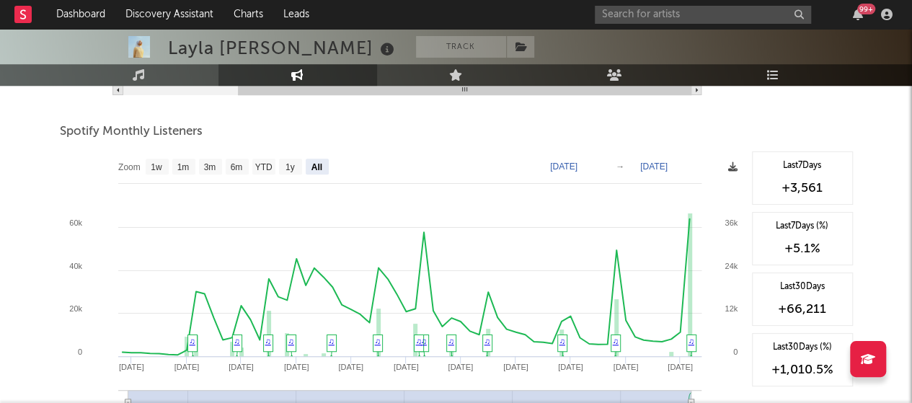
click at [734, 167] on icon at bounding box center [732, 166] width 9 height 9
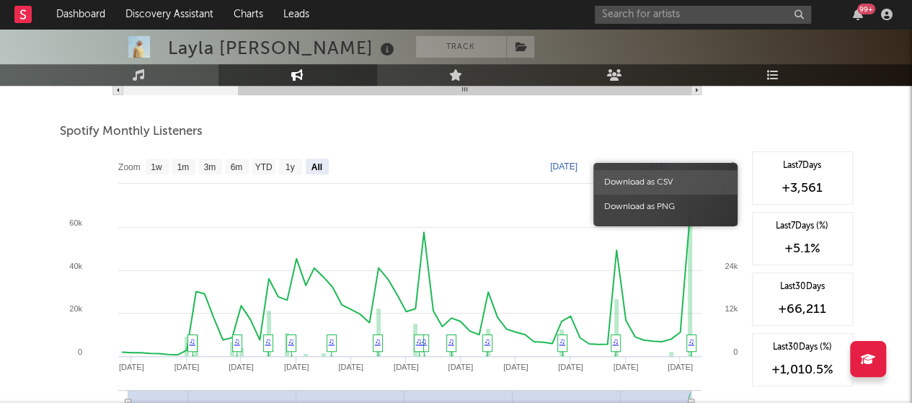
click at [689, 183] on span "Download as CSV" at bounding box center [665, 182] width 144 height 25
